Goal: Participate in discussion: Engage in conversation with other users on a specific topic

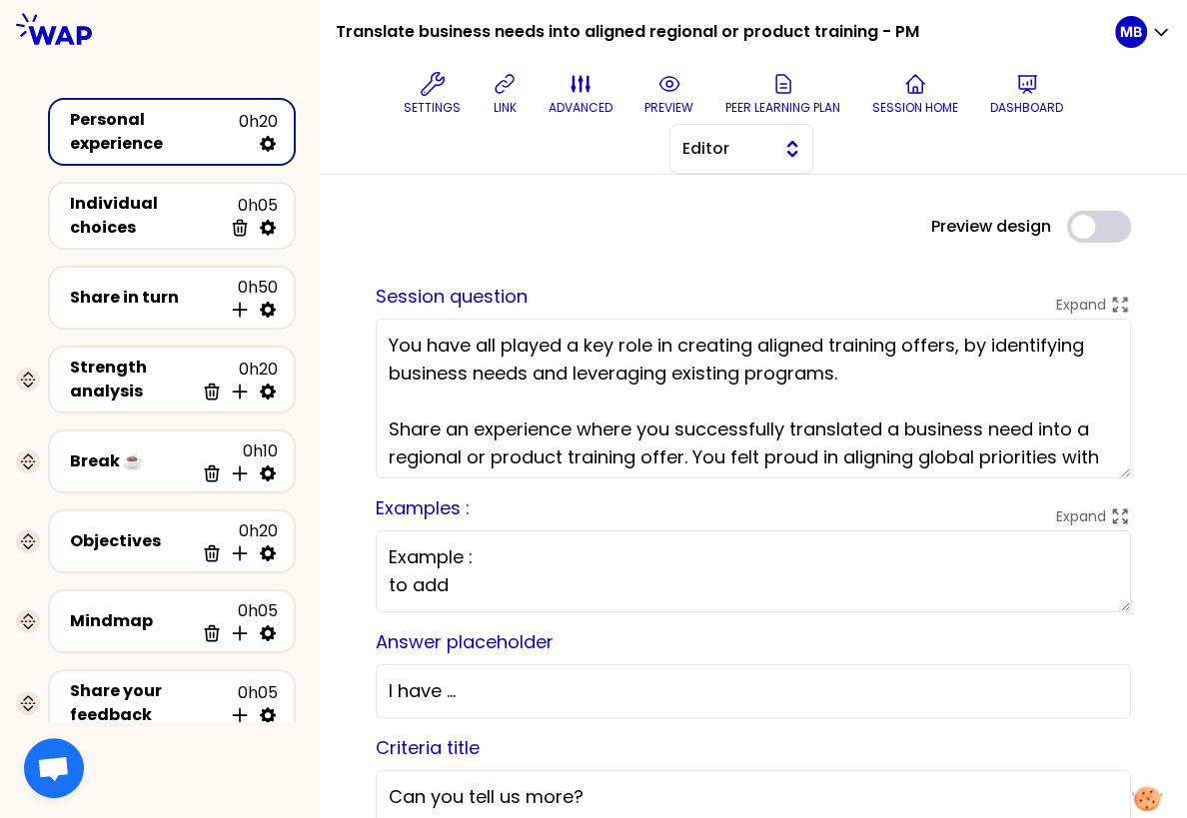
click at [707, 147] on span "Editor" at bounding box center [727, 149] width 90 height 24
click at [710, 226] on span "Facilitator" at bounding box center [753, 231] width 86 height 24
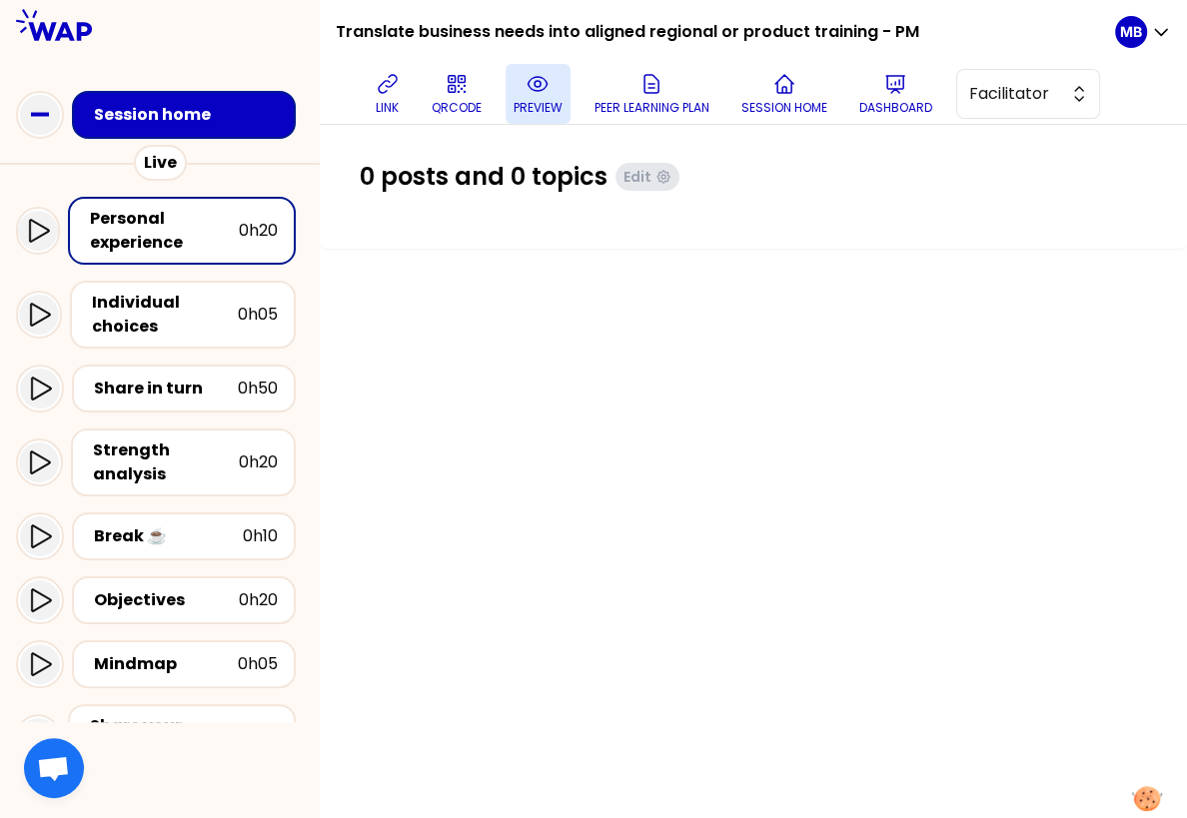
click at [534, 97] on button "preview" at bounding box center [538, 94] width 65 height 60
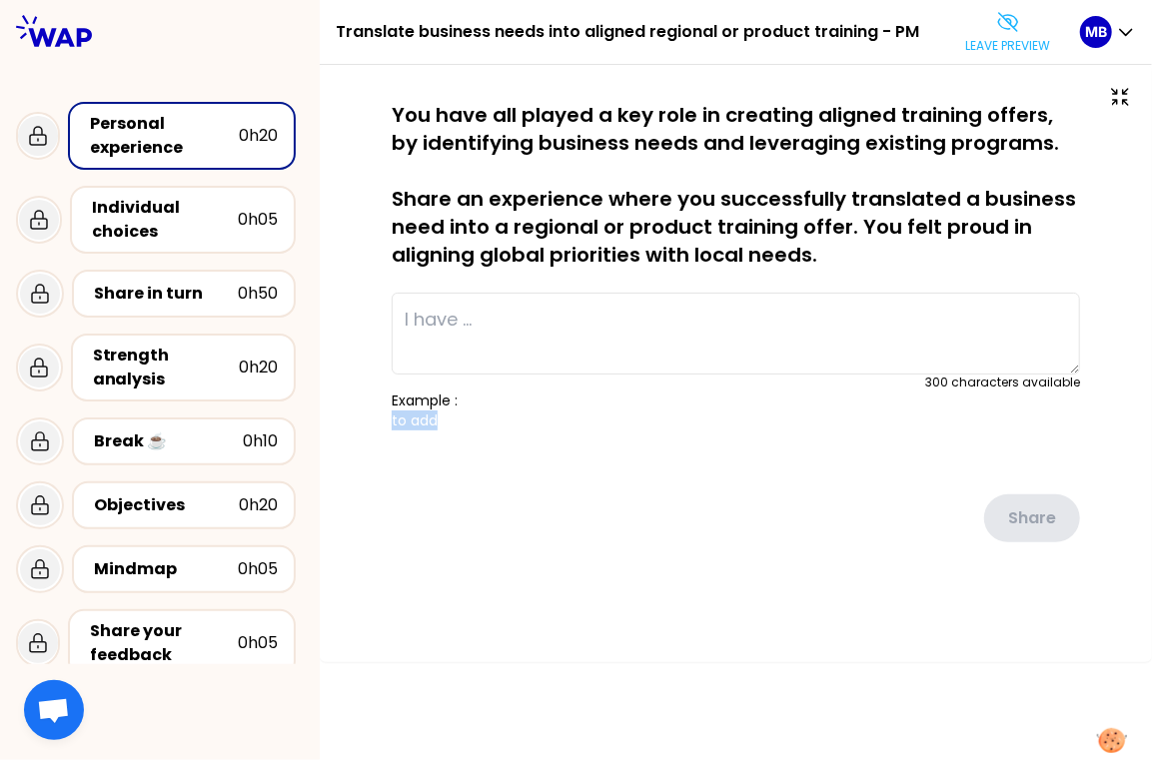
drag, startPoint x: 385, startPoint y: 422, endPoint x: 468, endPoint y: 422, distance: 82.9
click at [468, 422] on div "saved You have all played a key role in creating aligned training offers, by id…" at bounding box center [736, 362] width 752 height 522
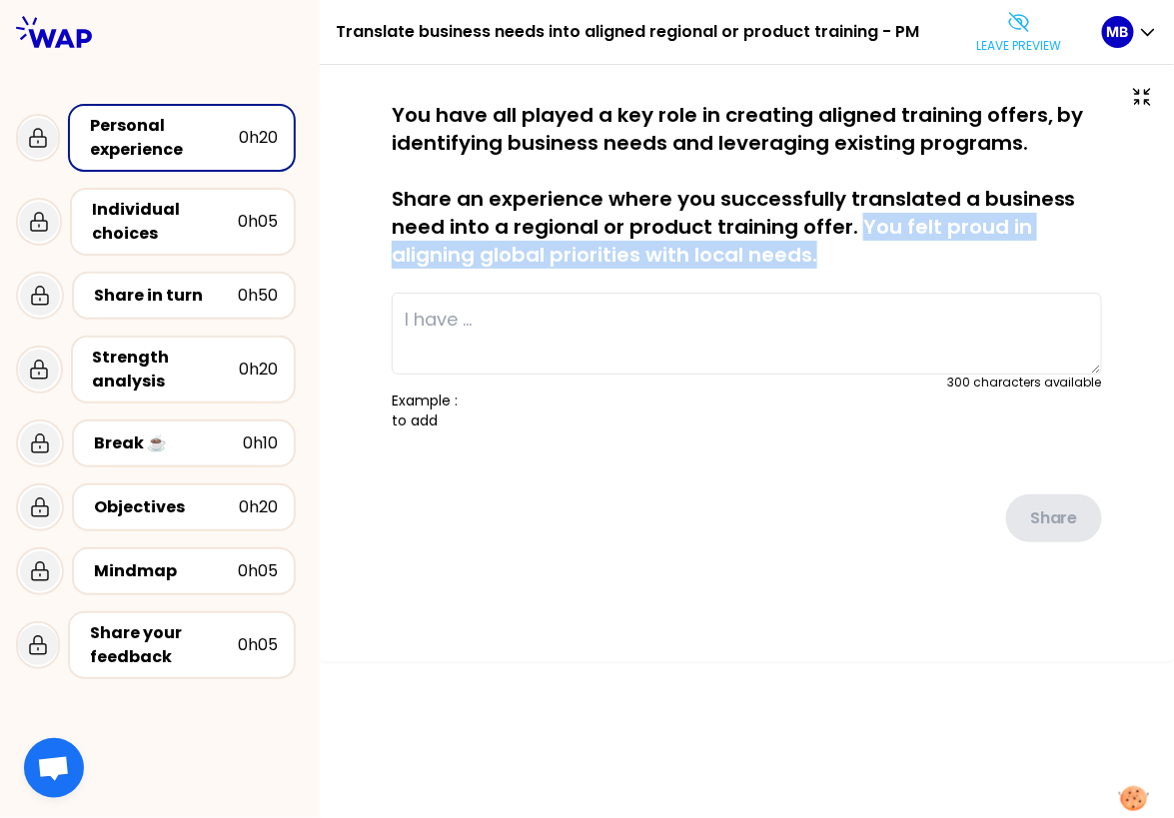
drag, startPoint x: 855, startPoint y: 229, endPoint x: 882, endPoint y: 257, distance: 38.9
click at [882, 257] on p "You have all played a key role in creating aligned training offers, by identify…" at bounding box center [747, 185] width 710 height 168
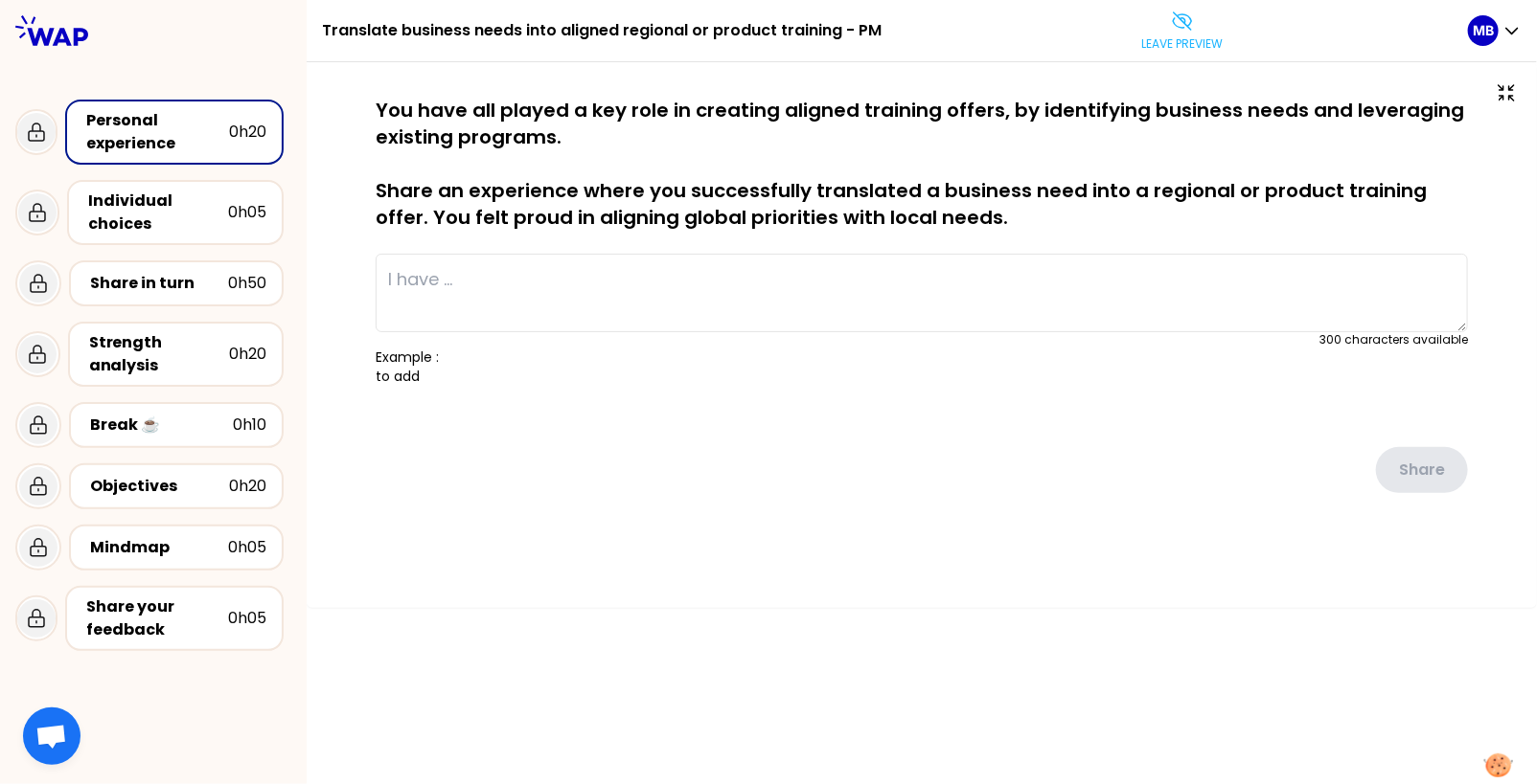
click at [638, 150] on p "You have all played a key role in creating aligned training offers, by identify…" at bounding box center [921, 164] width 1092 height 134
drag, startPoint x: 320, startPoint y: 30, endPoint x: 837, endPoint y: 22, distance: 517.1
click at [837, 22] on div "Translate business needs into aligned regional or product training - PM Leave p…" at bounding box center [921, 31] width 1230 height 62
click at [116, 467] on div "Objectives 0h20" at bounding box center [176, 487] width 215 height 46
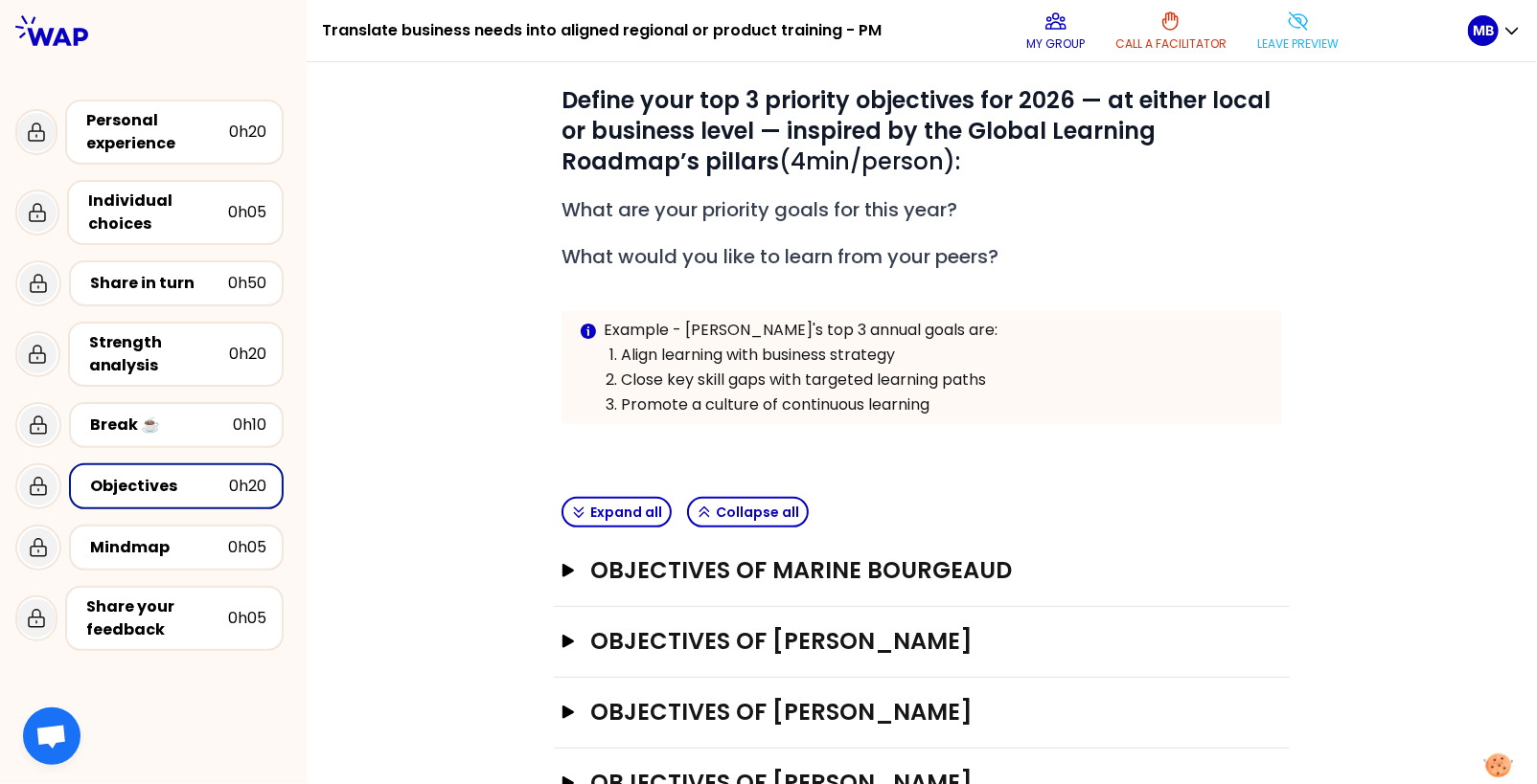
scroll to position [94, 0]
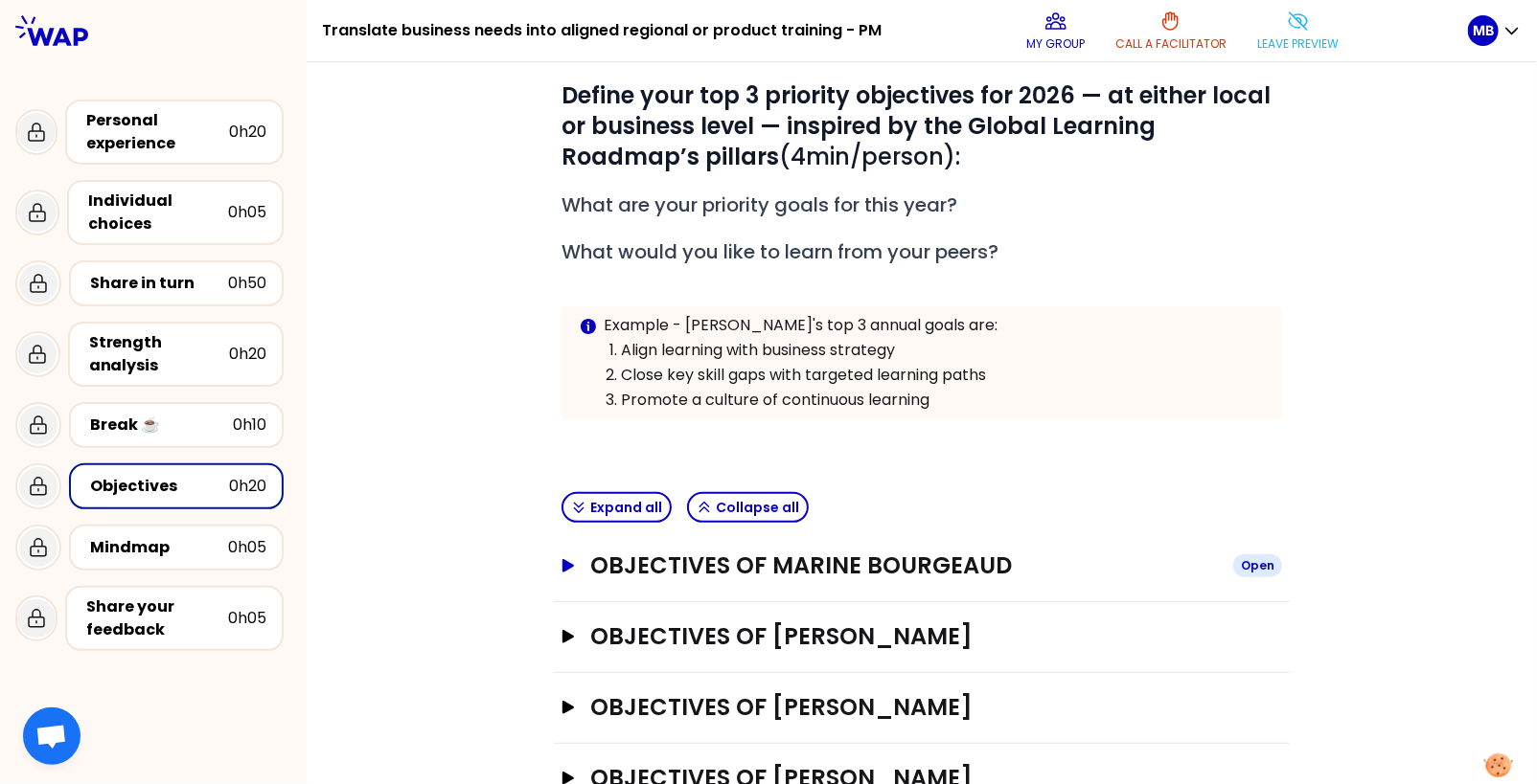
click at [571, 561] on icon "button" at bounding box center [568, 565] width 12 height 13
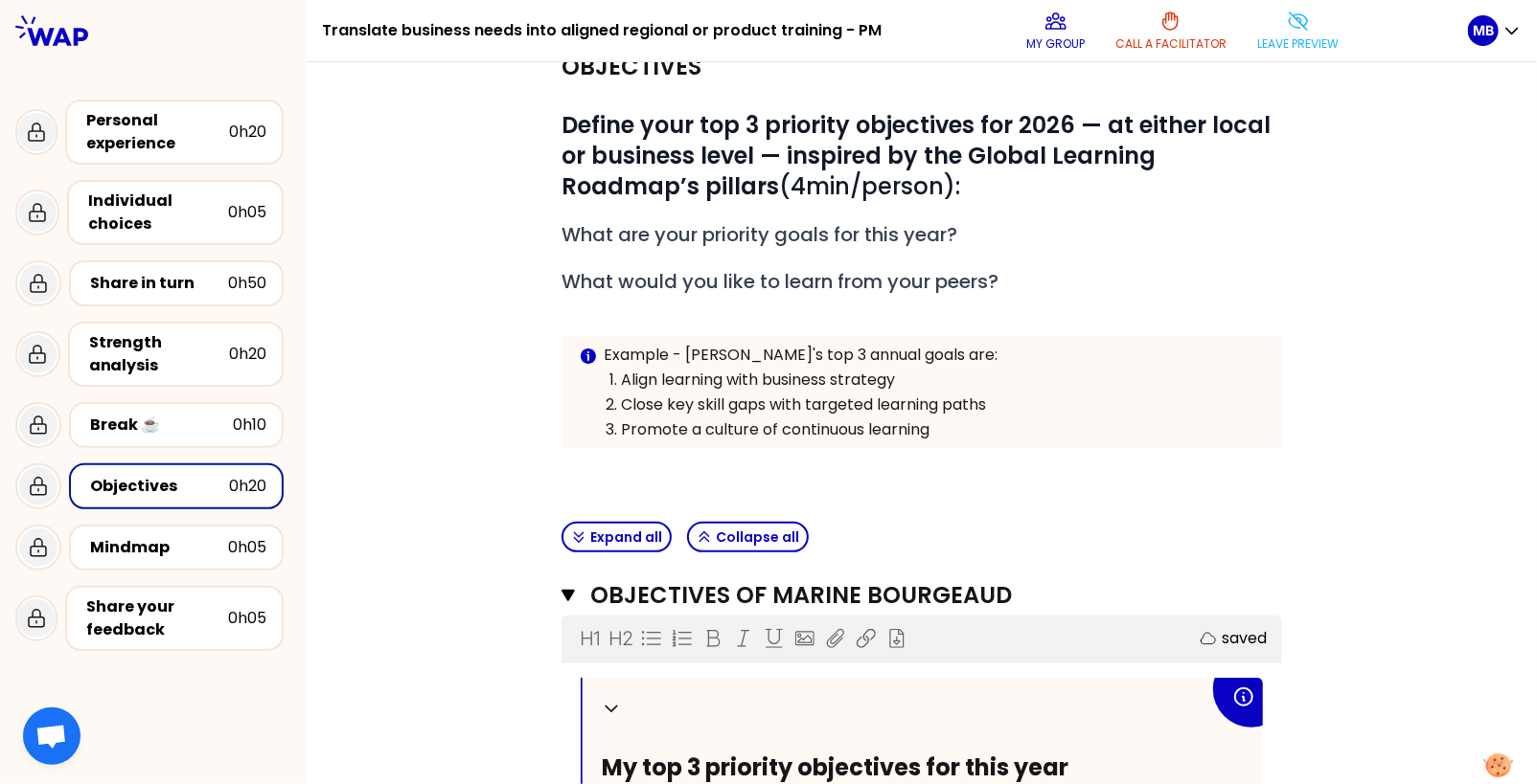
scroll to position [0, 0]
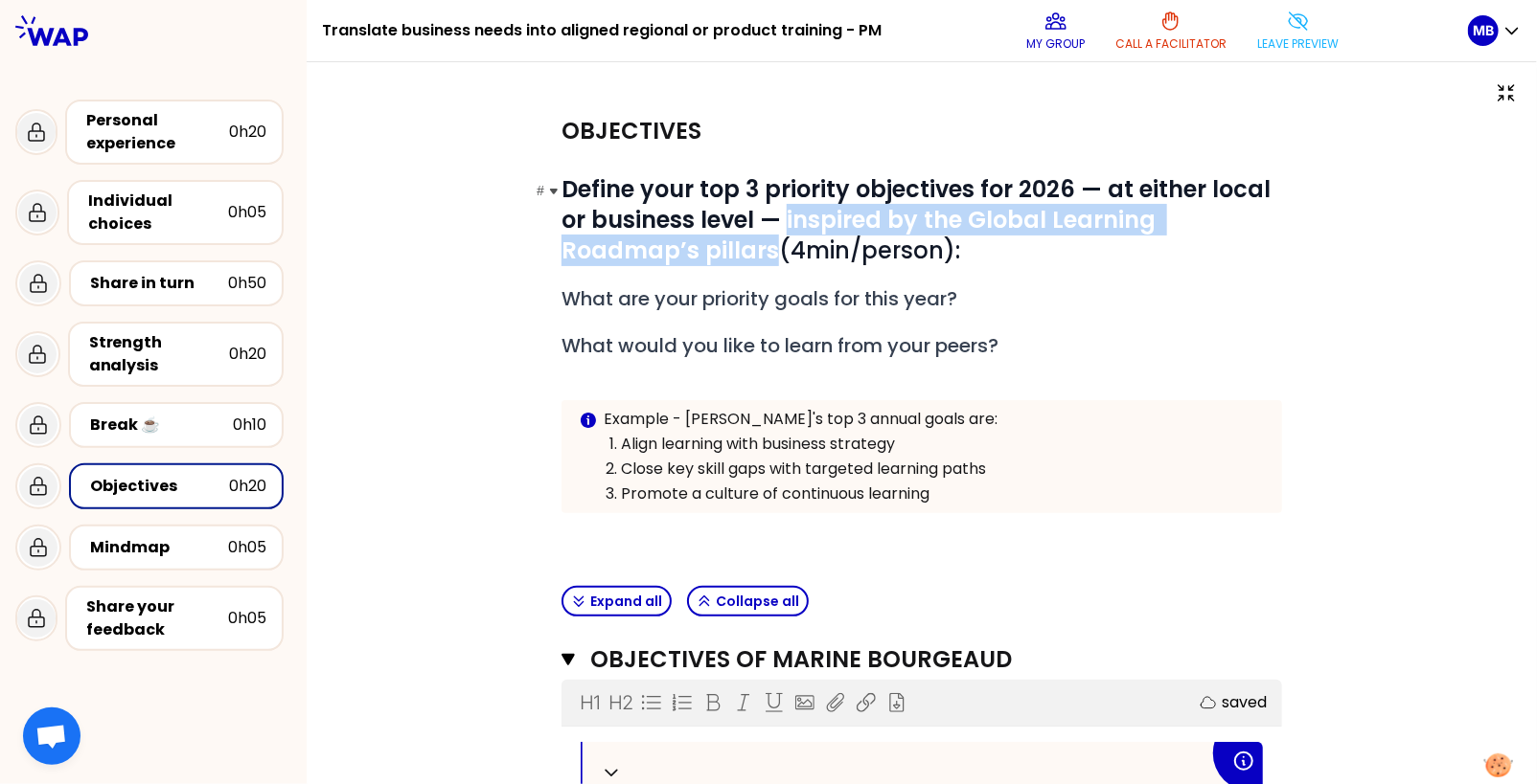
drag, startPoint x: 788, startPoint y: 216, endPoint x: 770, endPoint y: 243, distance: 32.4
click at [770, 243] on strong "Define your top 3 priority objectives for 2026 — at either local or business le…" at bounding box center [918, 219] width 714 height 93
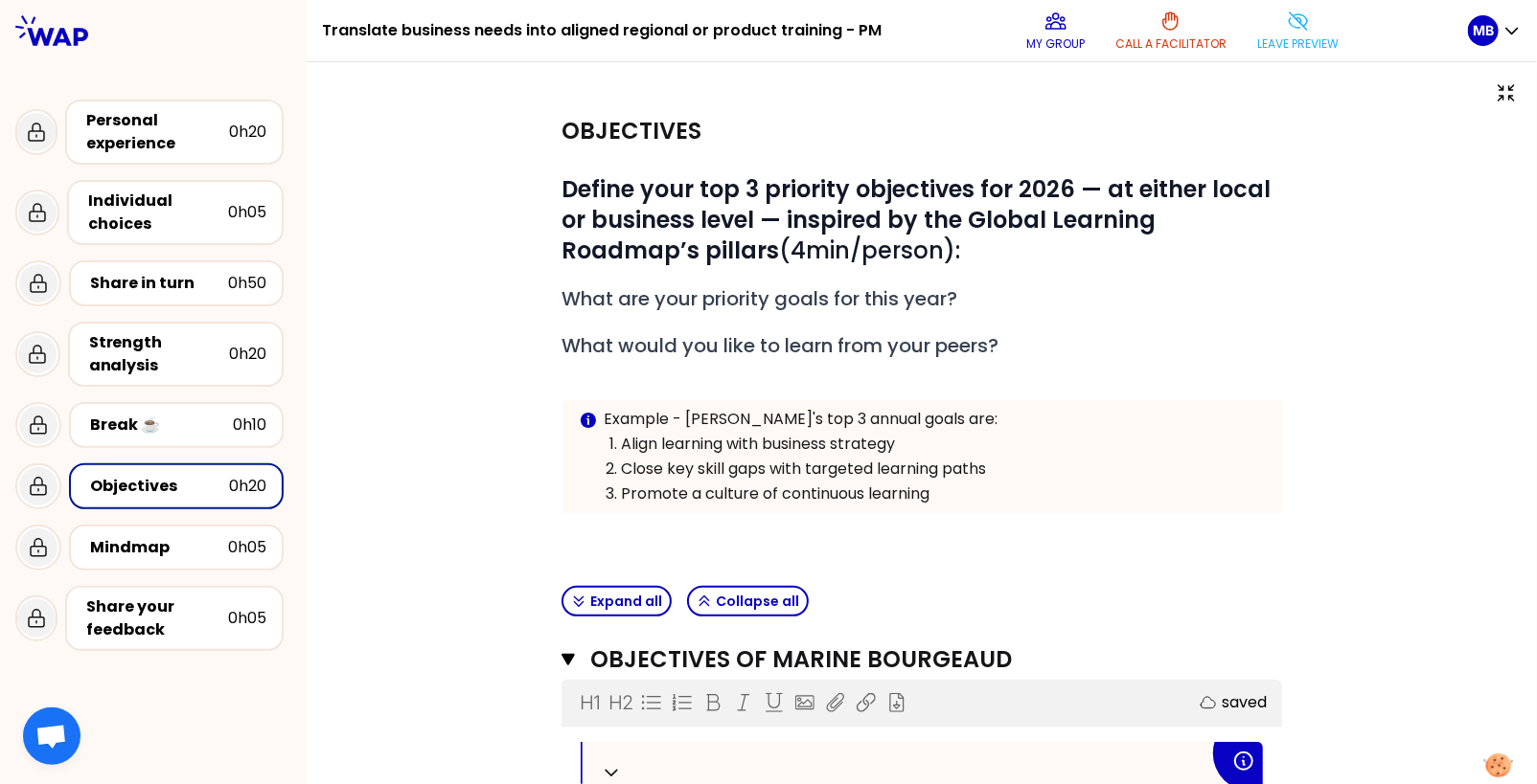
click at [198, 280] on div "Share in turn" at bounding box center [159, 284] width 138 height 23
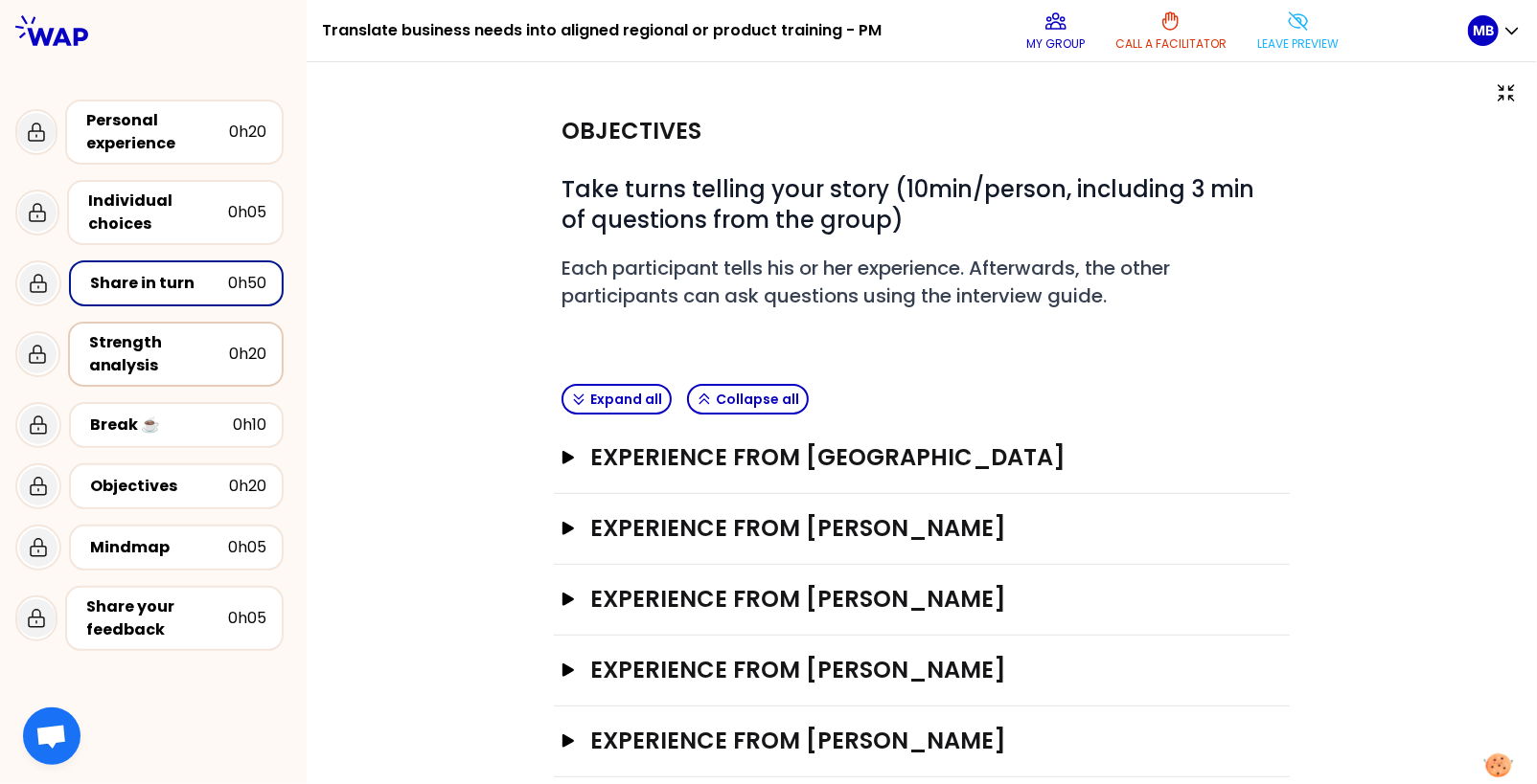
click at [187, 346] on div "Strength analysis" at bounding box center [159, 355] width 140 height 46
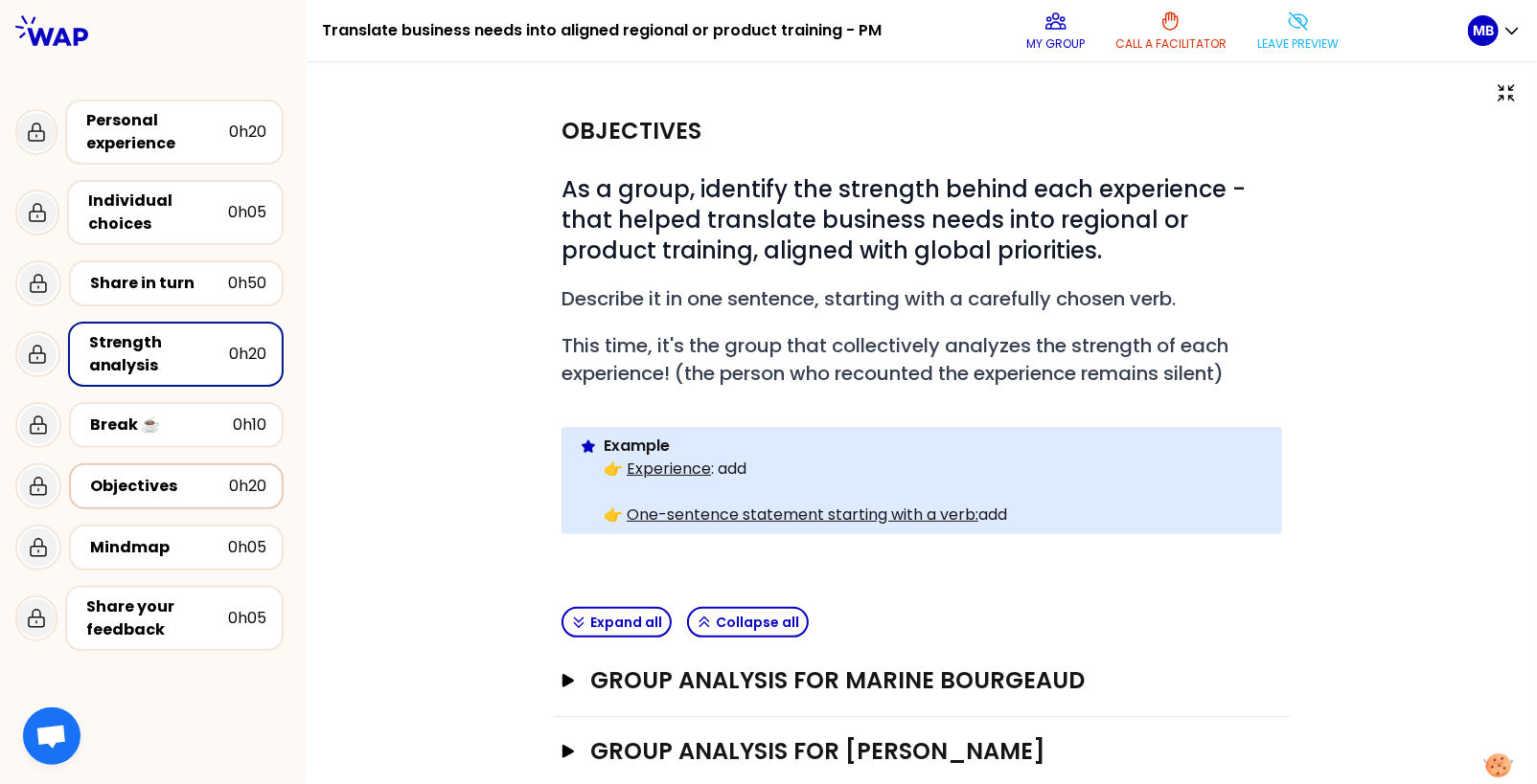
click at [166, 494] on div "Objectives" at bounding box center [159, 487] width 139 height 23
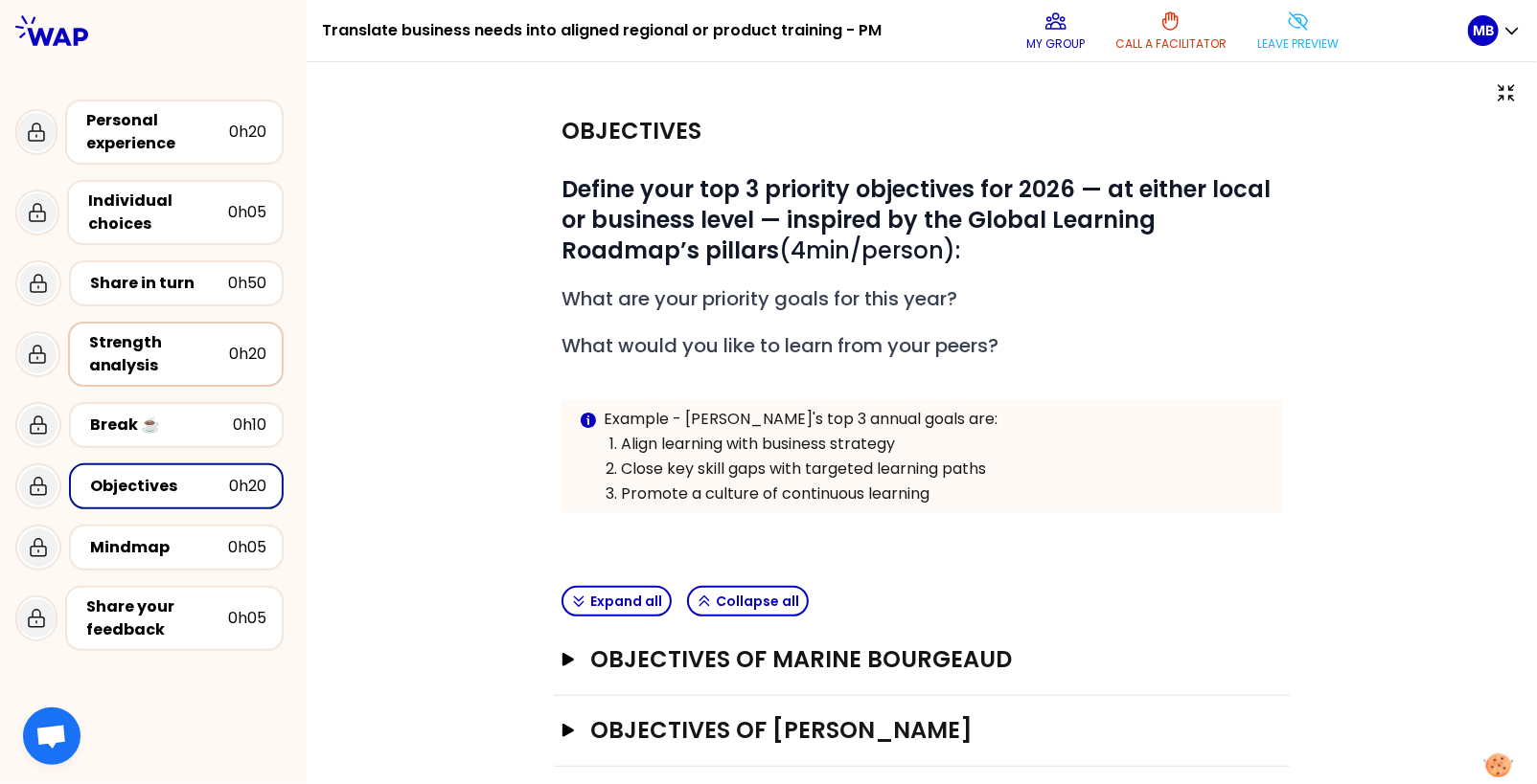
click at [151, 360] on div "Strength analysis" at bounding box center [159, 355] width 140 height 46
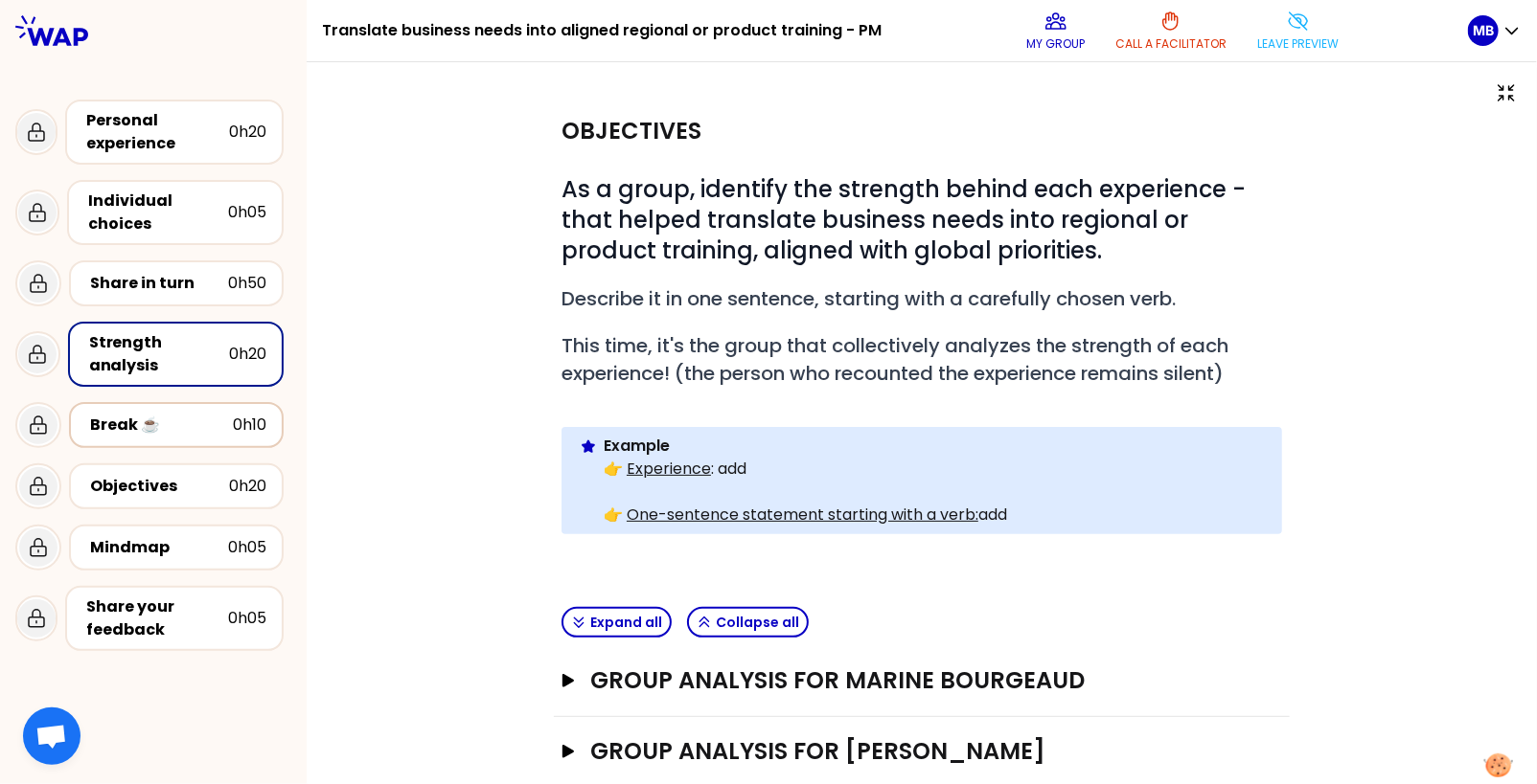
click at [154, 417] on div "Break ☕️" at bounding box center [161, 426] width 143 height 23
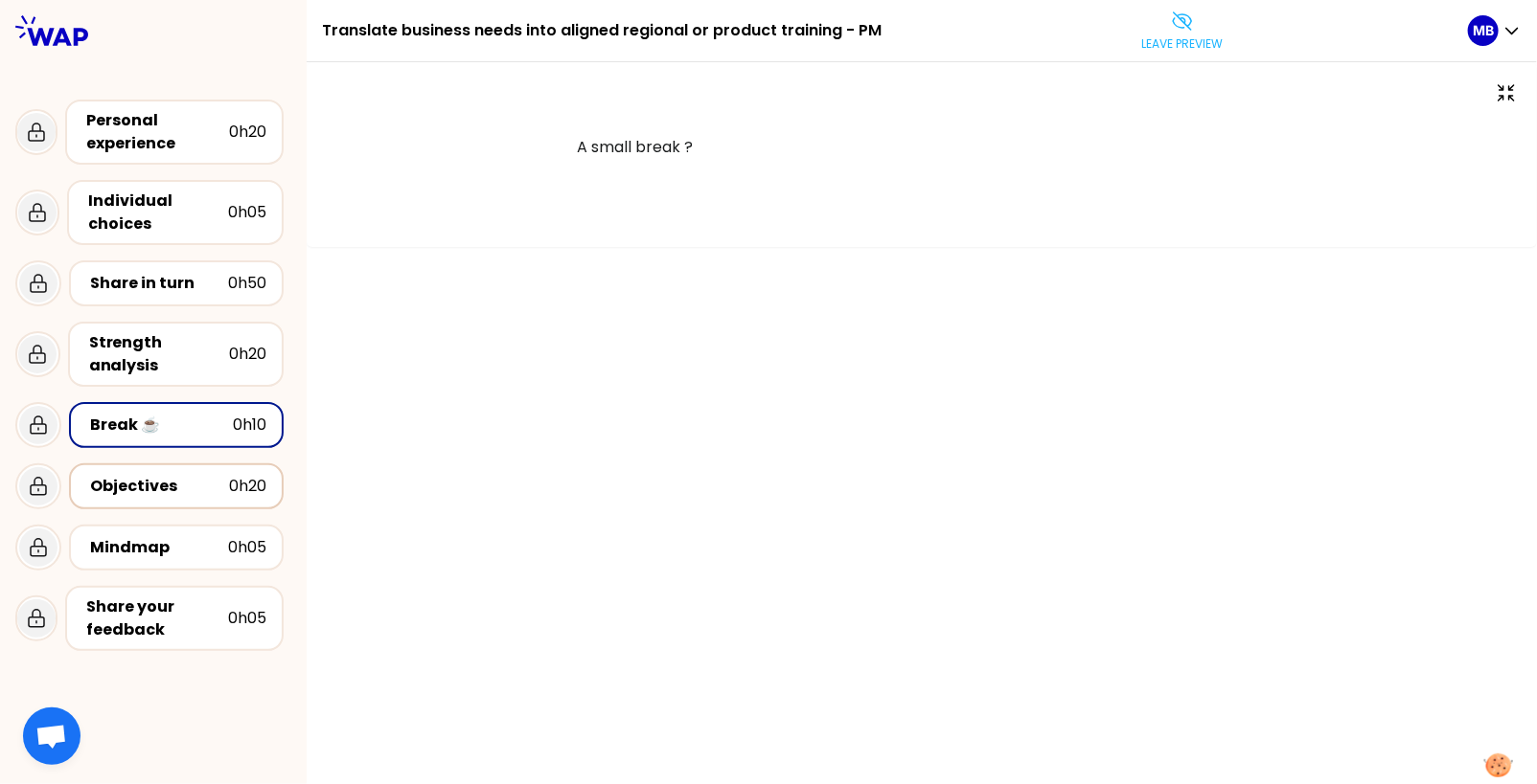
click at [163, 486] on div "Objectives" at bounding box center [159, 487] width 139 height 23
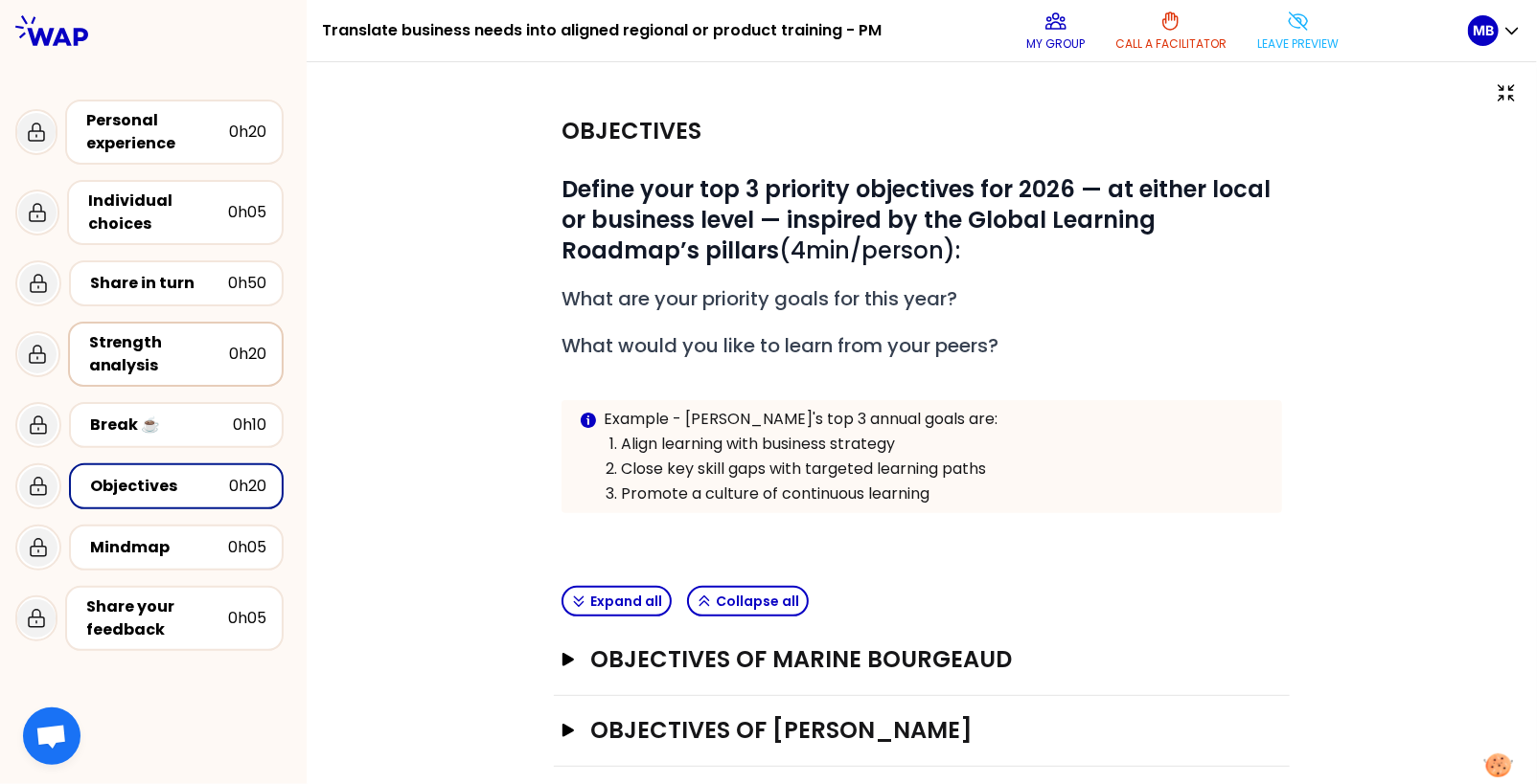
click at [180, 354] on div "Strength analysis" at bounding box center [159, 355] width 140 height 46
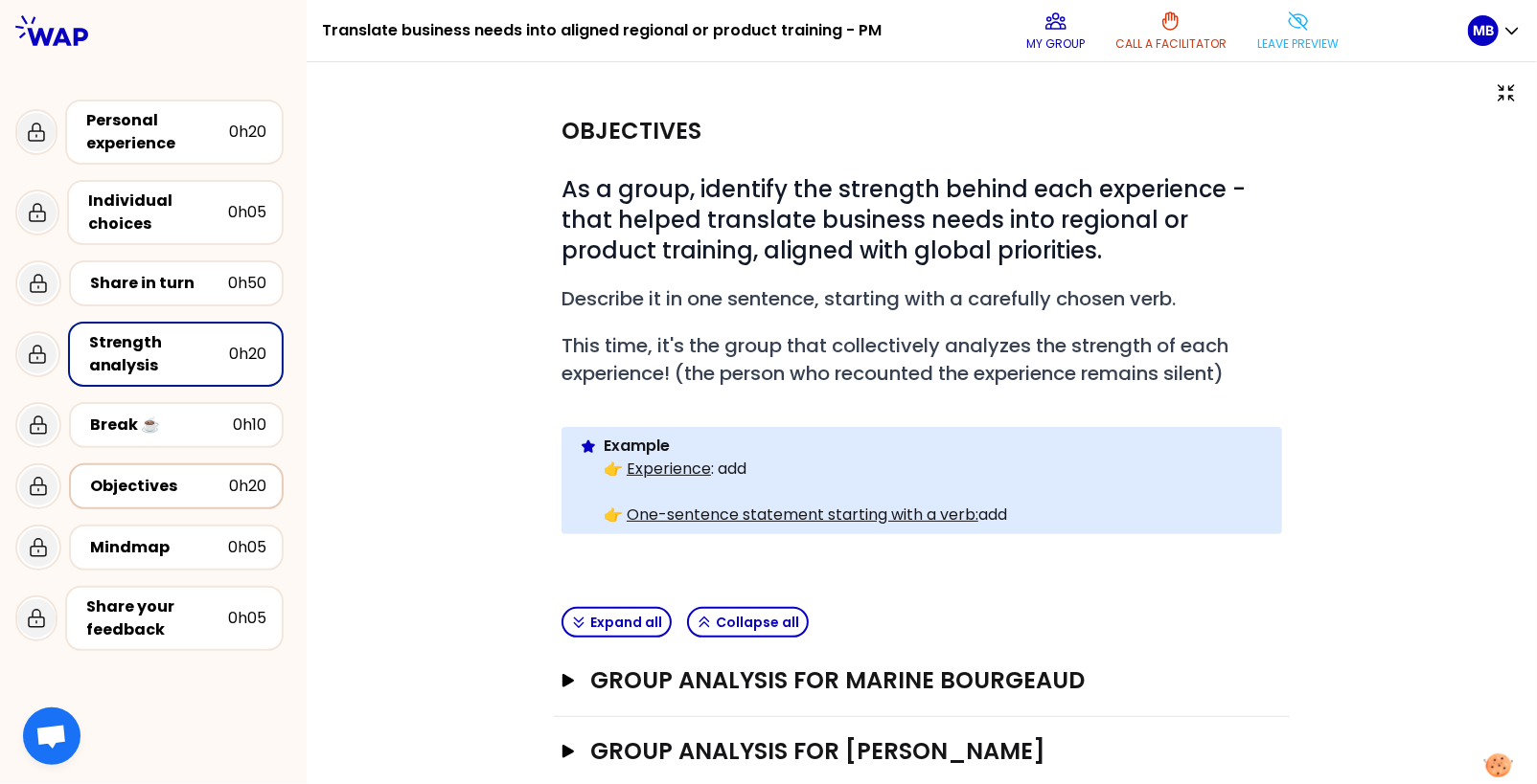
click at [188, 485] on div "Objectives" at bounding box center [159, 487] width 139 height 23
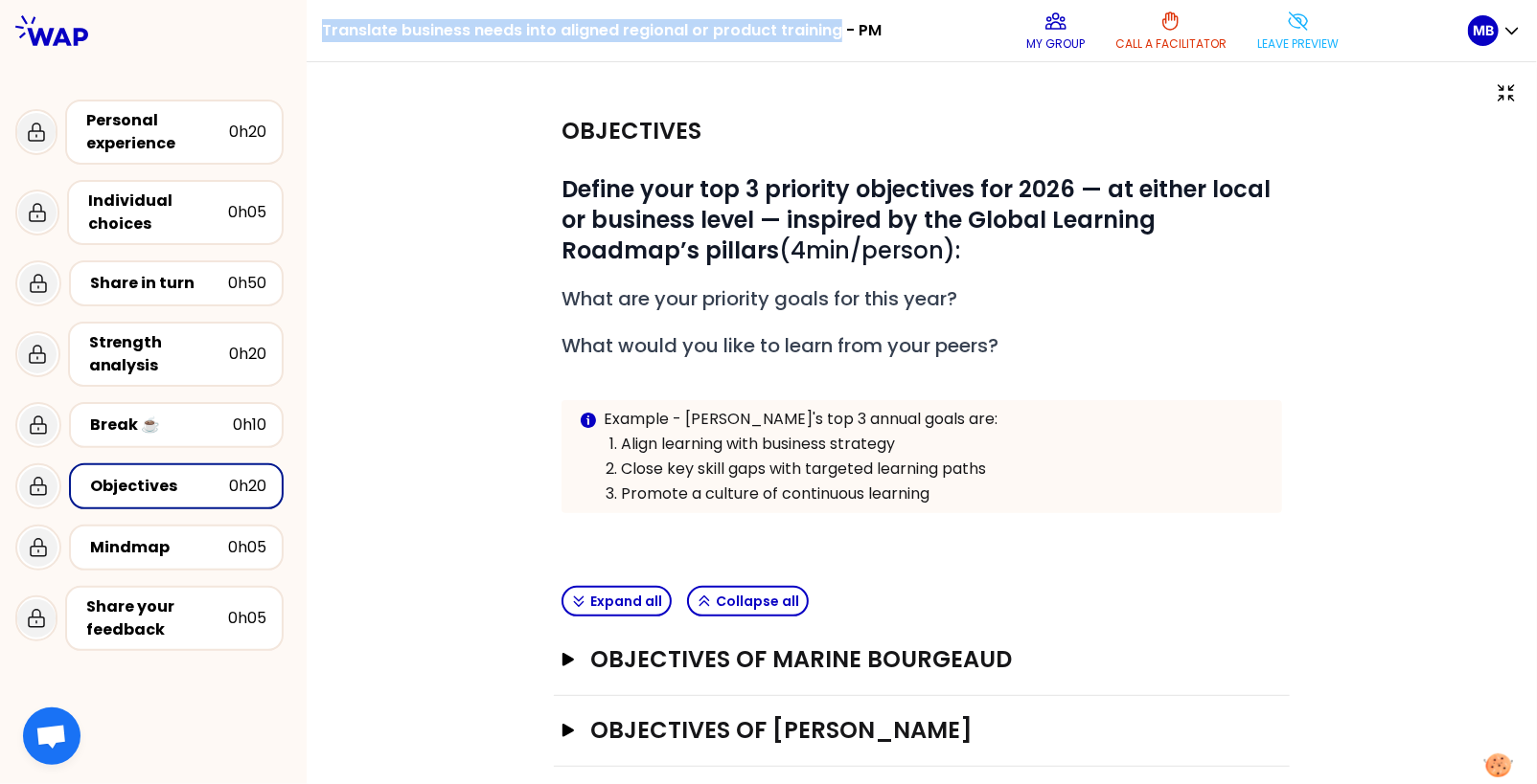
drag, startPoint x: 321, startPoint y: 30, endPoint x: 832, endPoint y: 24, distance: 511.0
click at [832, 24] on div "Translate business needs into aligned regional or product training - PM My grou…" at bounding box center [921, 31] width 1230 height 62
copy h1 "Translate business needs into aligned regional or product training"
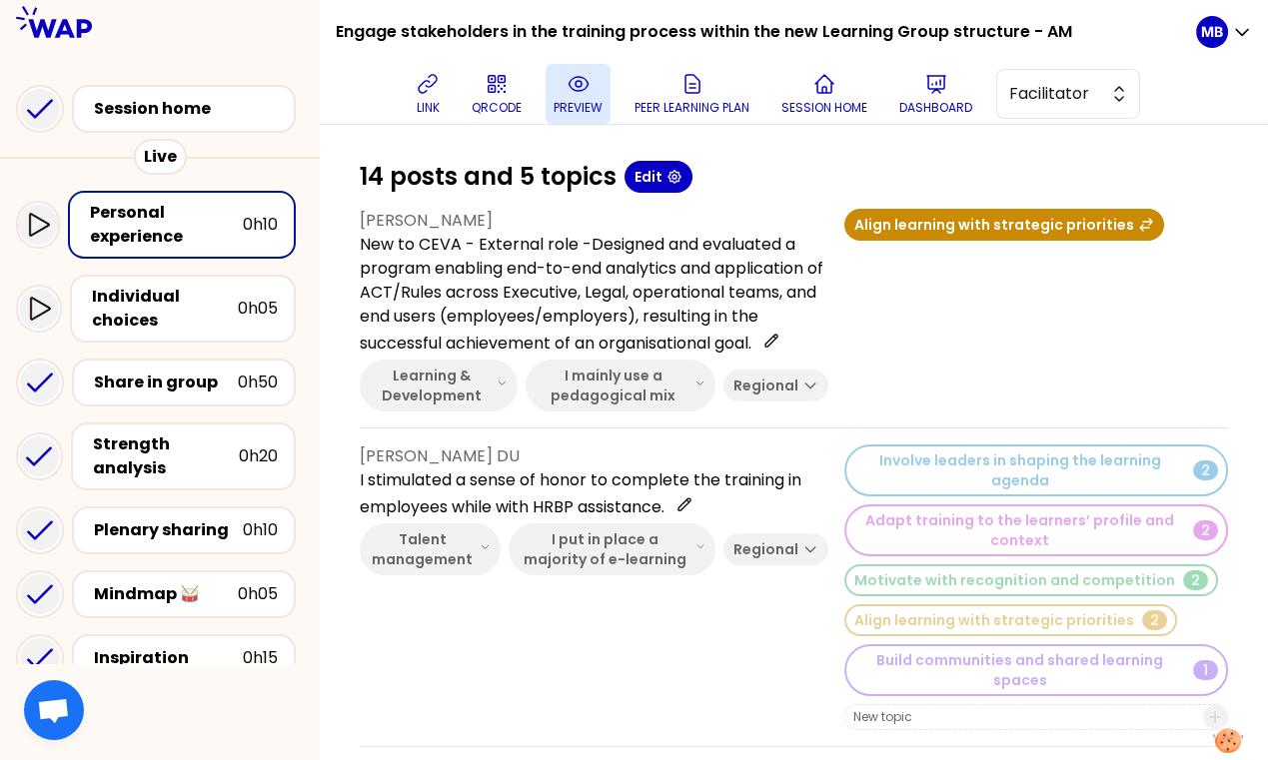
click at [578, 92] on icon at bounding box center [578, 84] width 24 height 24
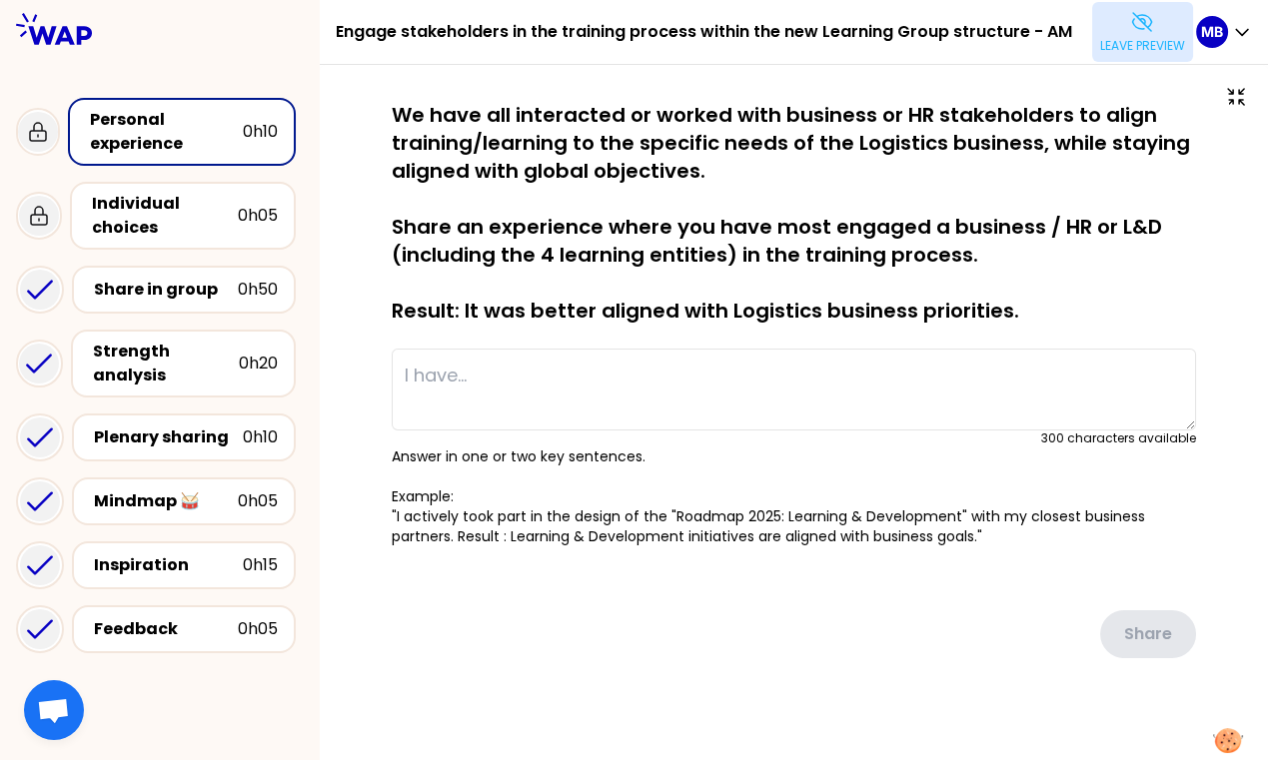
type textarea "New to CEVA - External role -Designed and evaluated a program enabling end-to-e…"
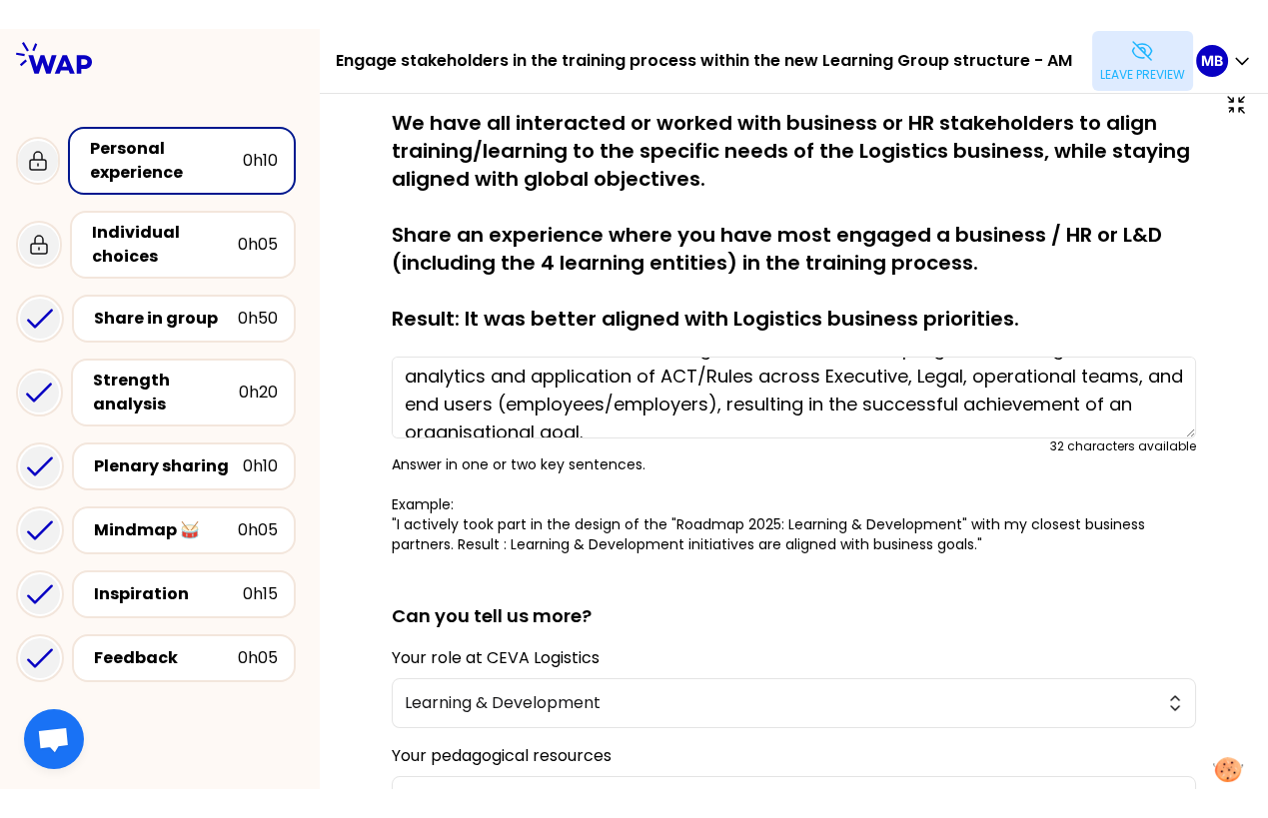
scroll to position [38, 0]
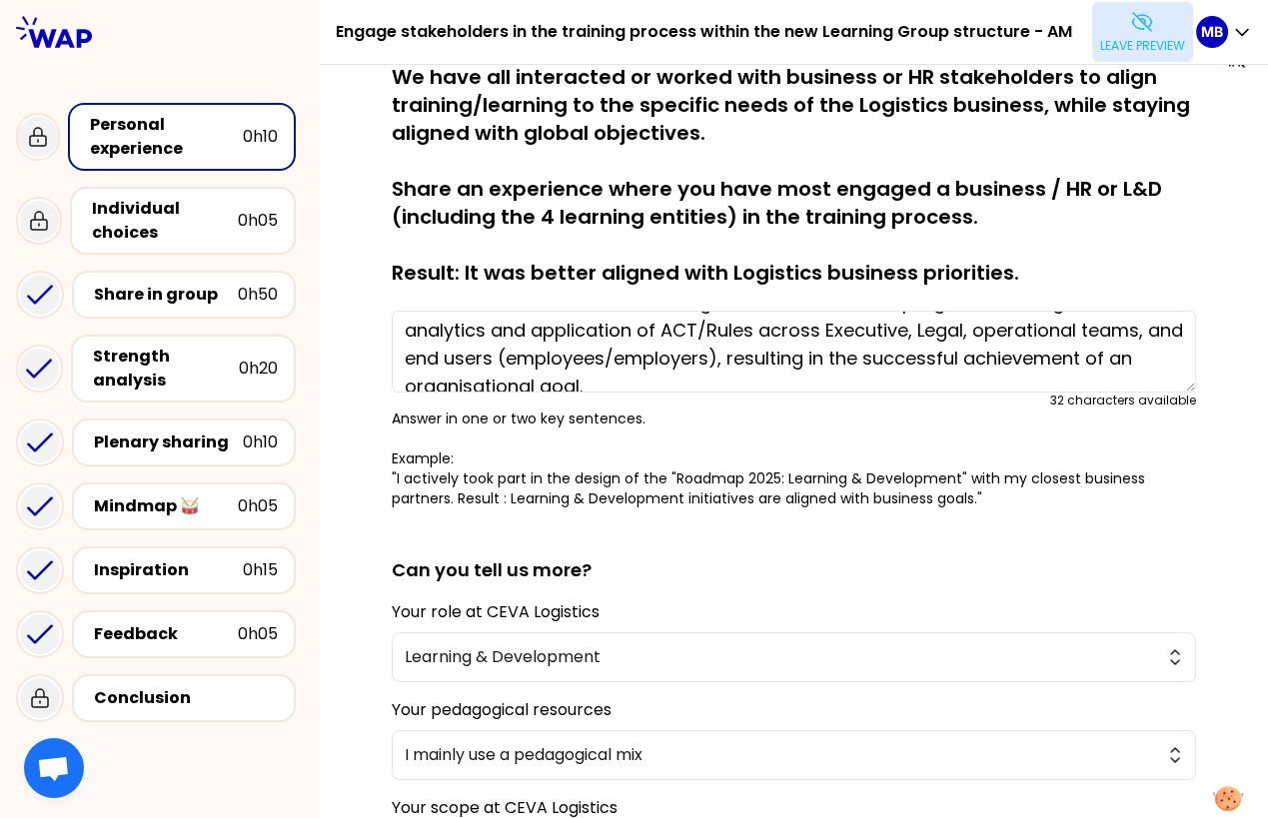
click at [375, 478] on div "saved We have all interacted or worked with business or HR stakeholders to alig…" at bounding box center [794, 566] width 868 height 1007
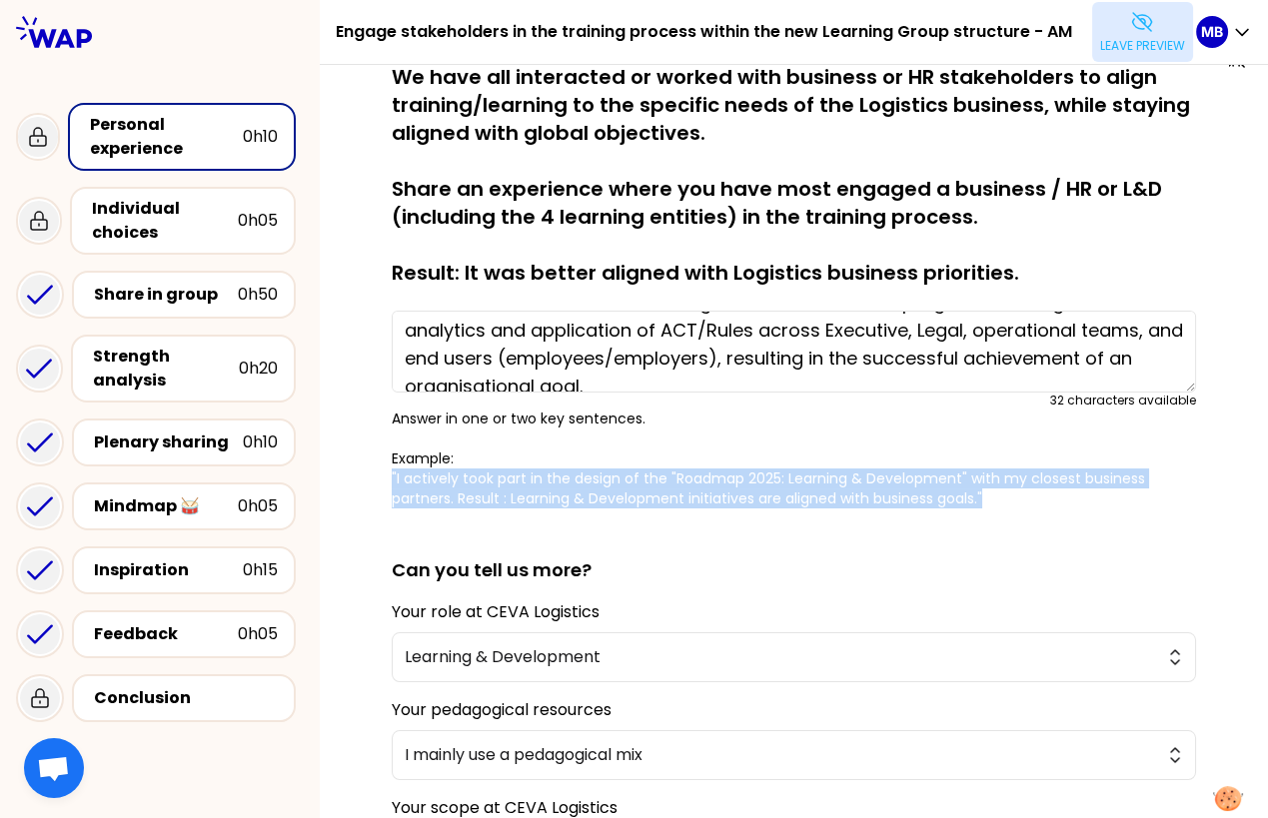
drag, startPoint x: 389, startPoint y: 475, endPoint x: 1005, endPoint y: 500, distance: 616.9
click at [1005, 500] on div "saved We have all interacted or worked with business or HR stakeholders to alig…" at bounding box center [794, 566] width 868 height 1007
click at [623, 471] on p "Answer in one or two key sentences. Example: "I actively took part in the desig…" at bounding box center [794, 459] width 804 height 100
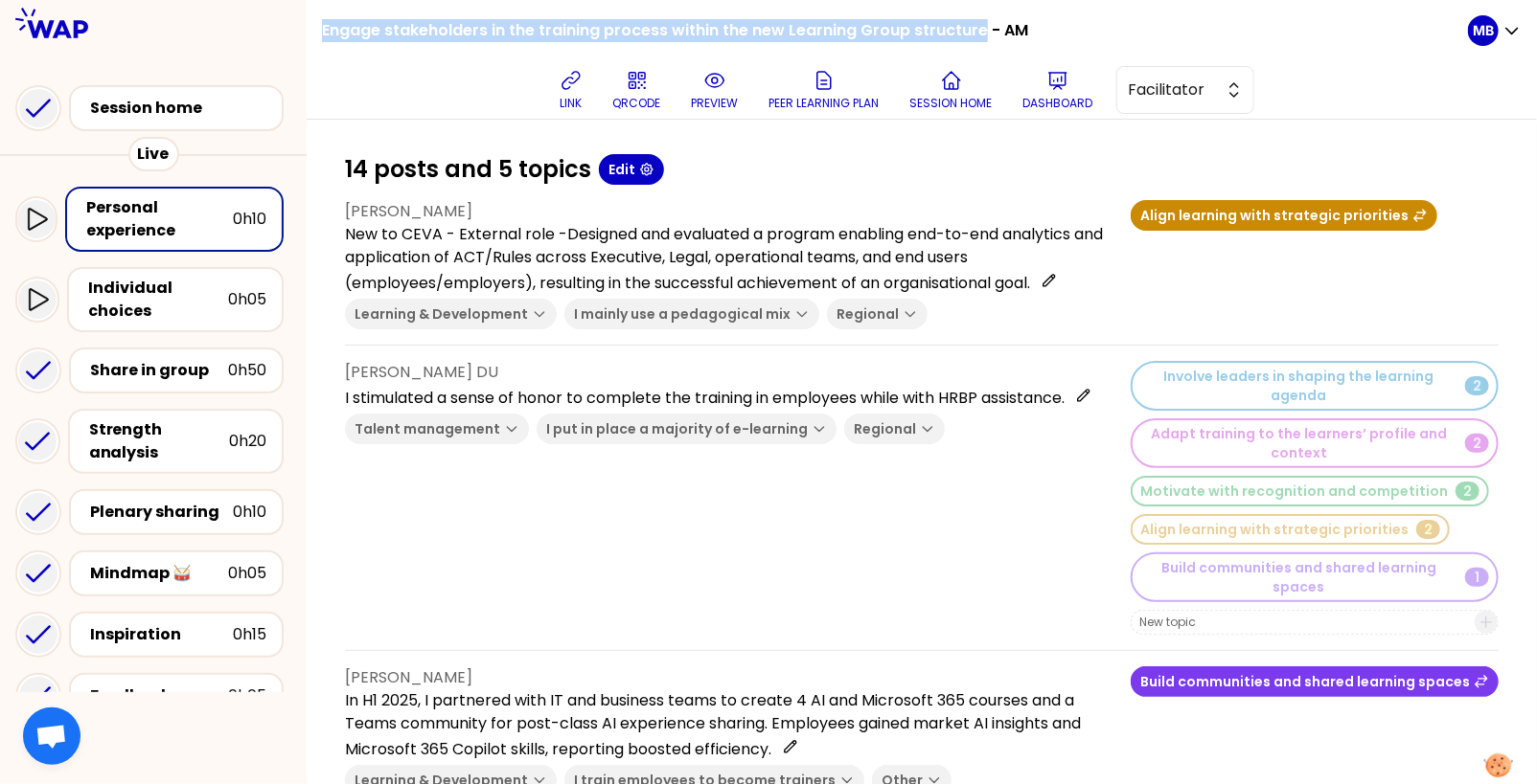
drag, startPoint x: 322, startPoint y: 35, endPoint x: 975, endPoint y: 34, distance: 653.0
click at [975, 34] on h1 "Engage stakeholders in the training process within the new Learning Group struc…" at bounding box center [675, 31] width 706 height 61
copy h1 "Engage stakeholders in the training process within the new Learning Group struc…"
